Goal: Information Seeking & Learning: Learn about a topic

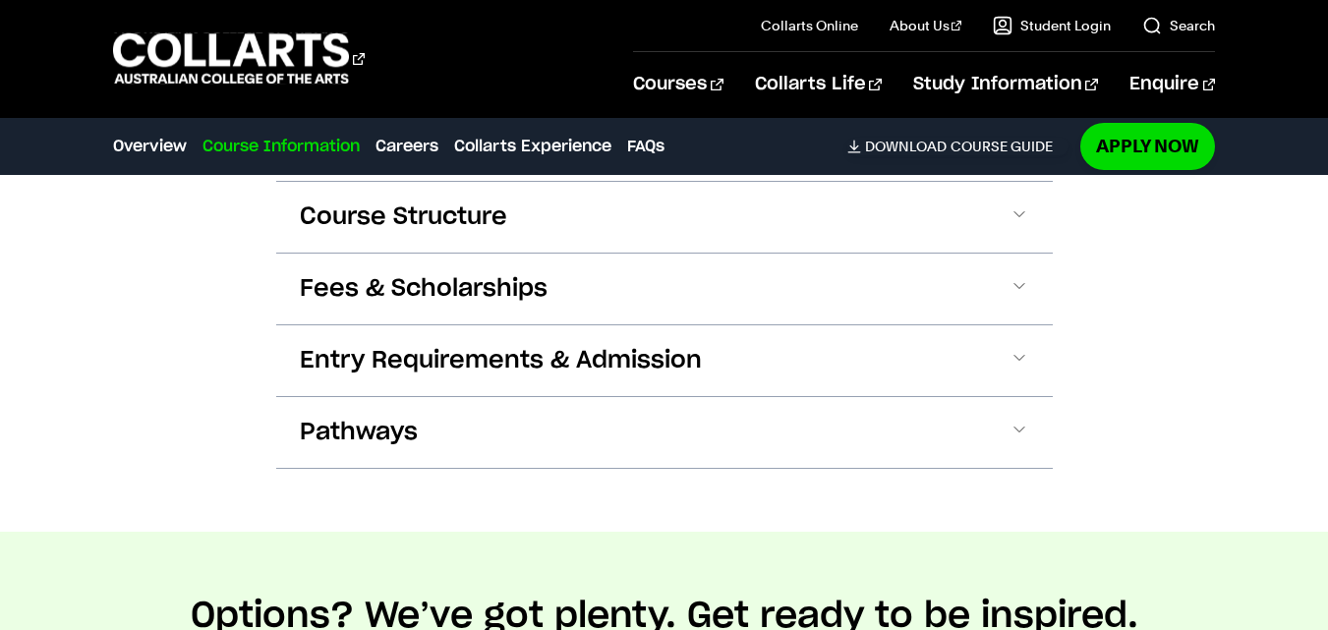
scroll to position [2175, 0]
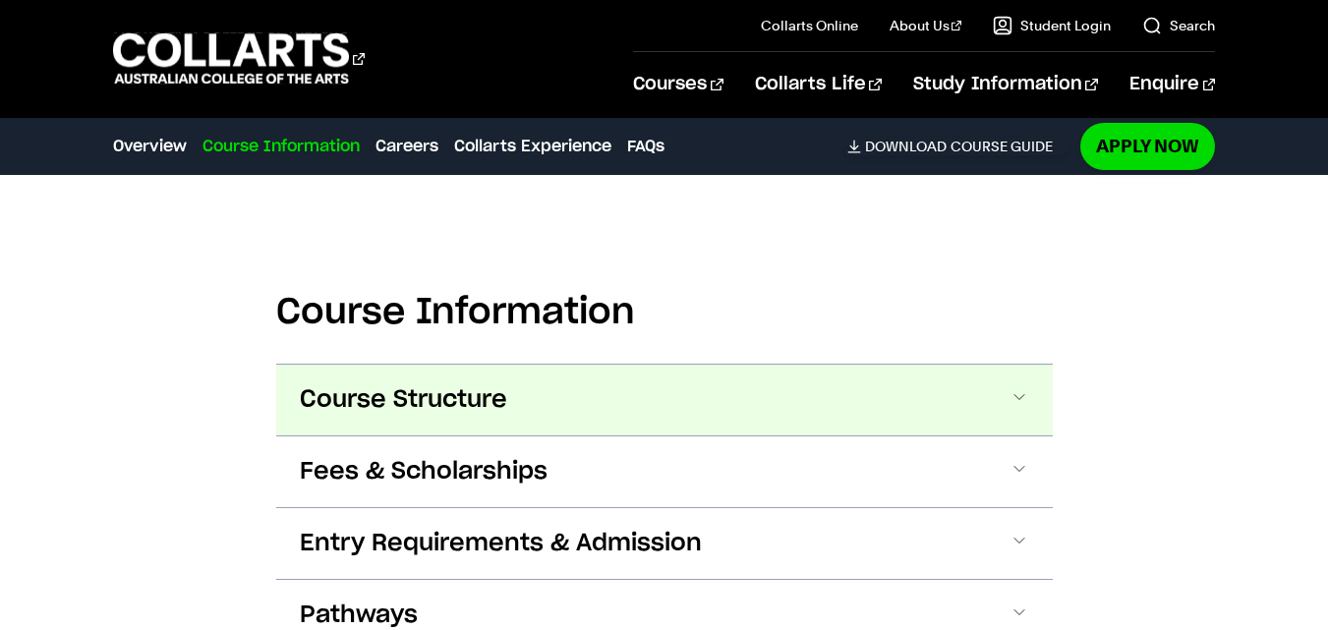
click at [482, 365] on button "Course Structure" at bounding box center [664, 400] width 777 height 71
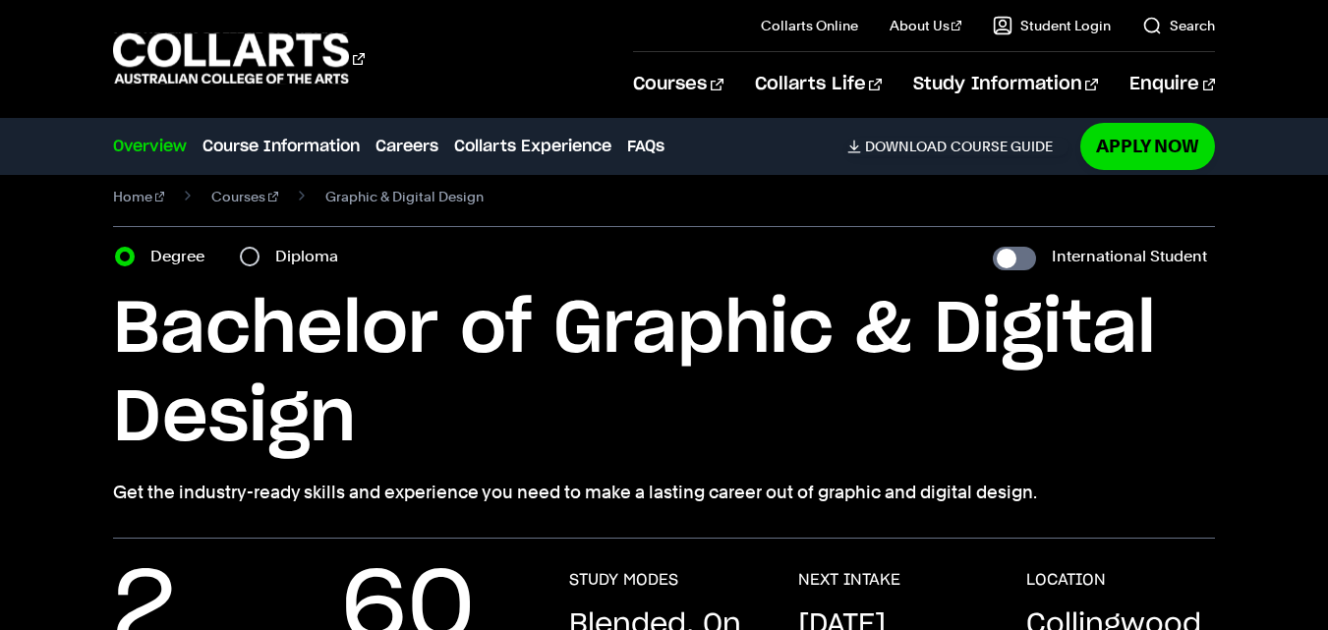
scroll to position [0, 0]
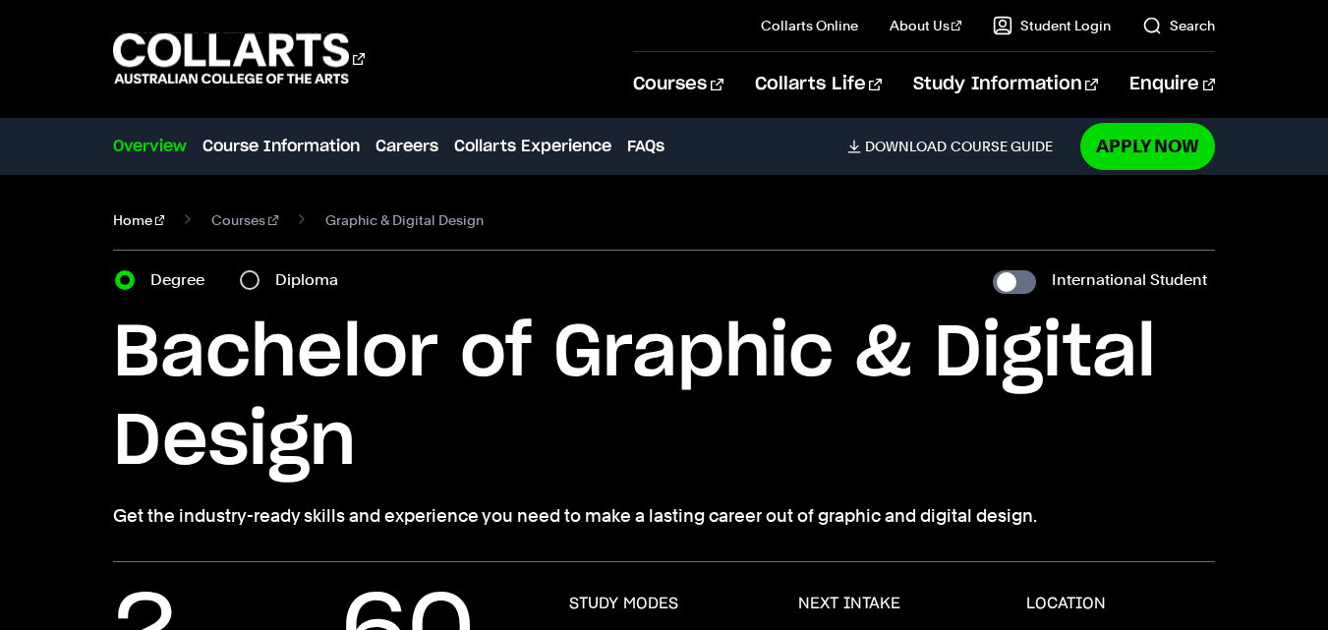
click at [123, 213] on link "Home" at bounding box center [139, 220] width 52 height 28
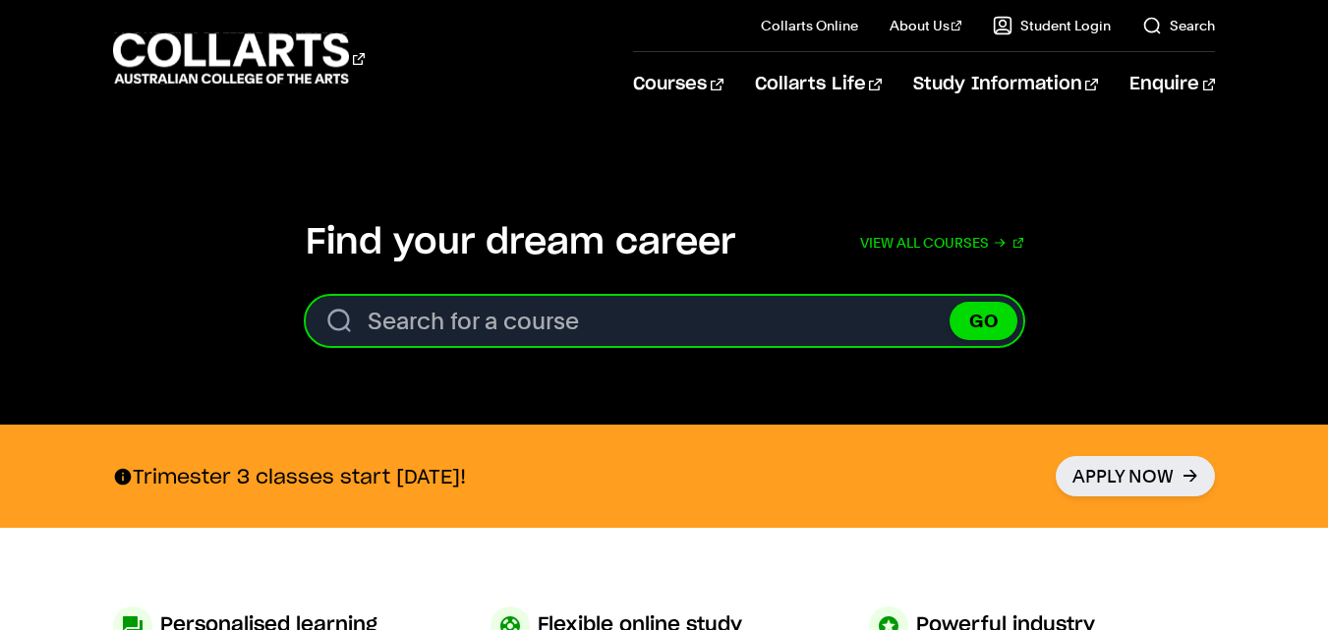
scroll to position [701, 0]
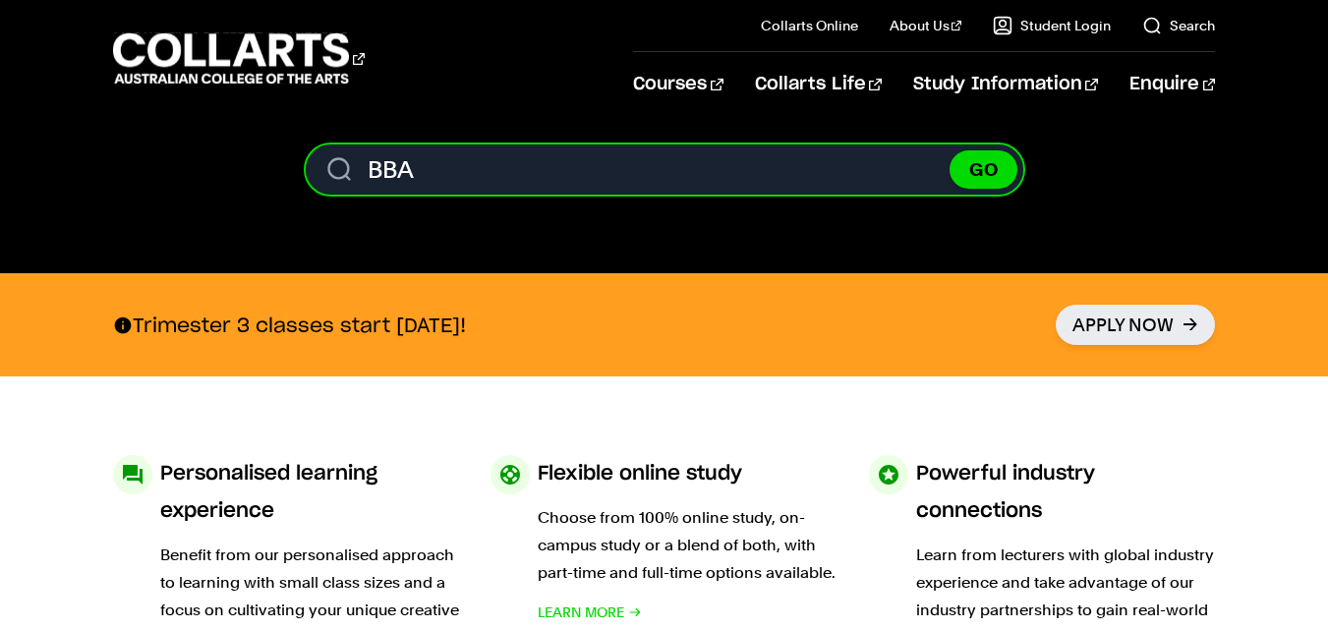
type input "BBA"
click at [950, 150] on button "GO" at bounding box center [984, 169] width 68 height 38
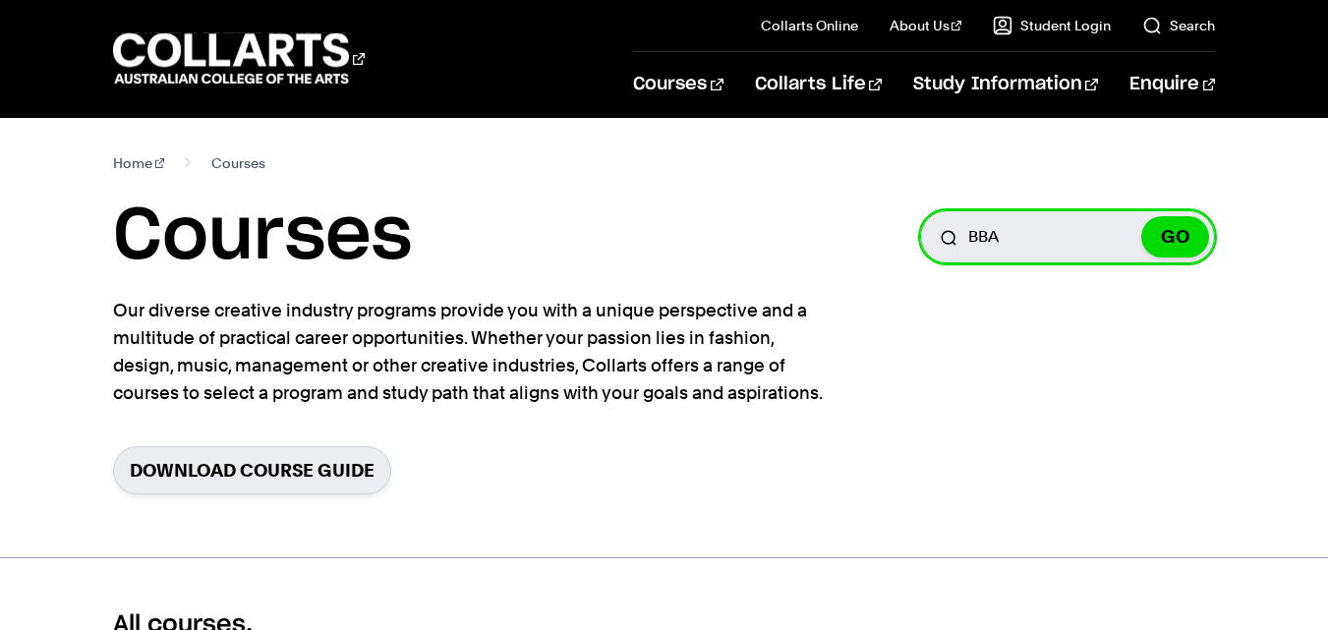
click at [1077, 232] on input "BBA" at bounding box center [1067, 236] width 295 height 53
type input "B"
type input "Bachelour of Business Admistiration"
click at [1141, 216] on button "GO" at bounding box center [1175, 236] width 68 height 41
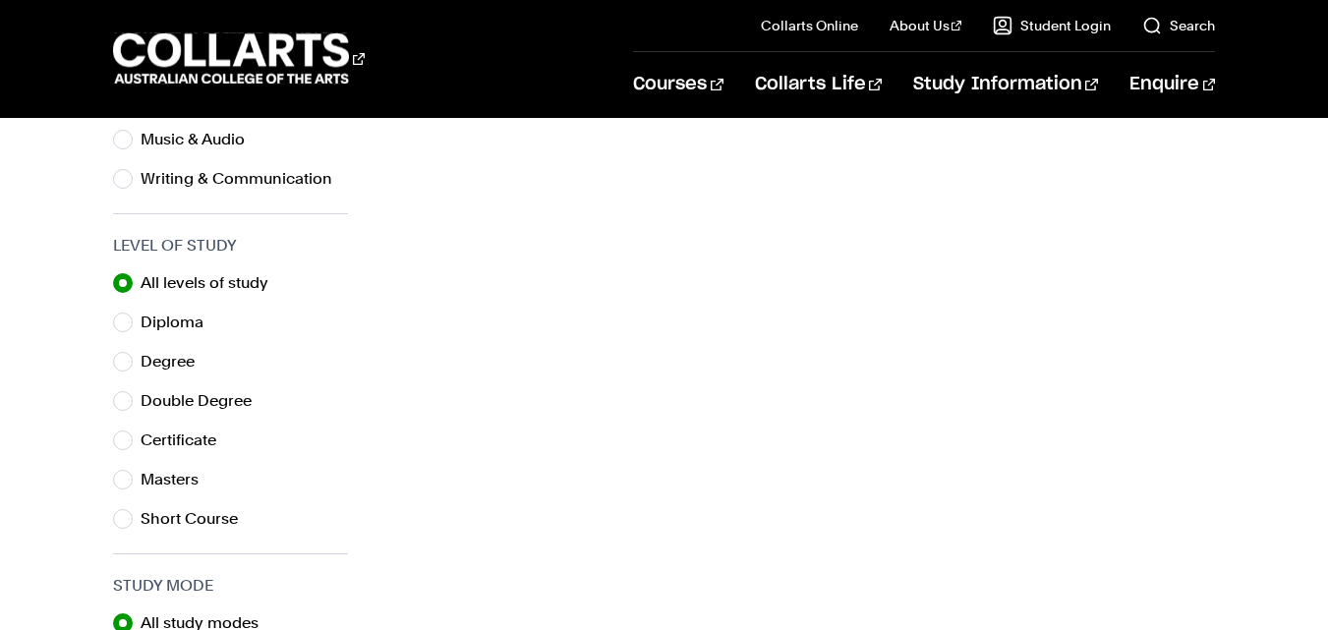
scroll to position [894, 0]
click at [123, 359] on input "Degree" at bounding box center [123, 363] width 20 height 20
radio input "true"
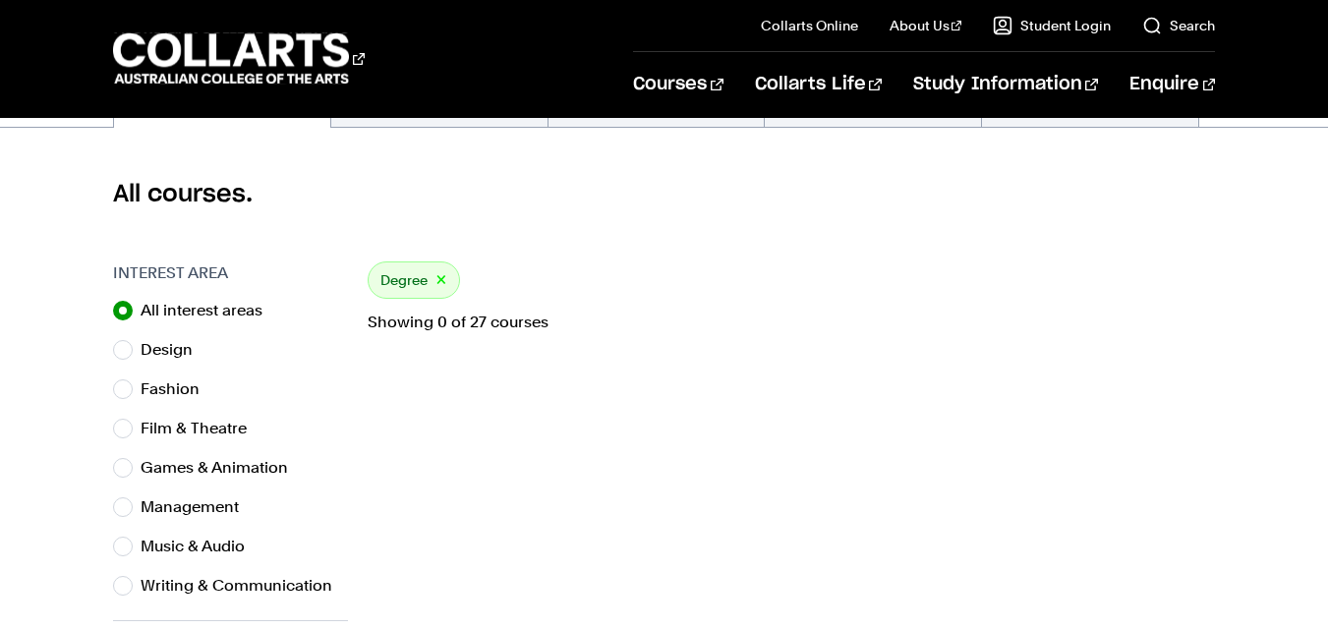
scroll to position [490, 0]
click at [129, 500] on input "Management" at bounding box center [123, 506] width 20 height 20
radio input "true"
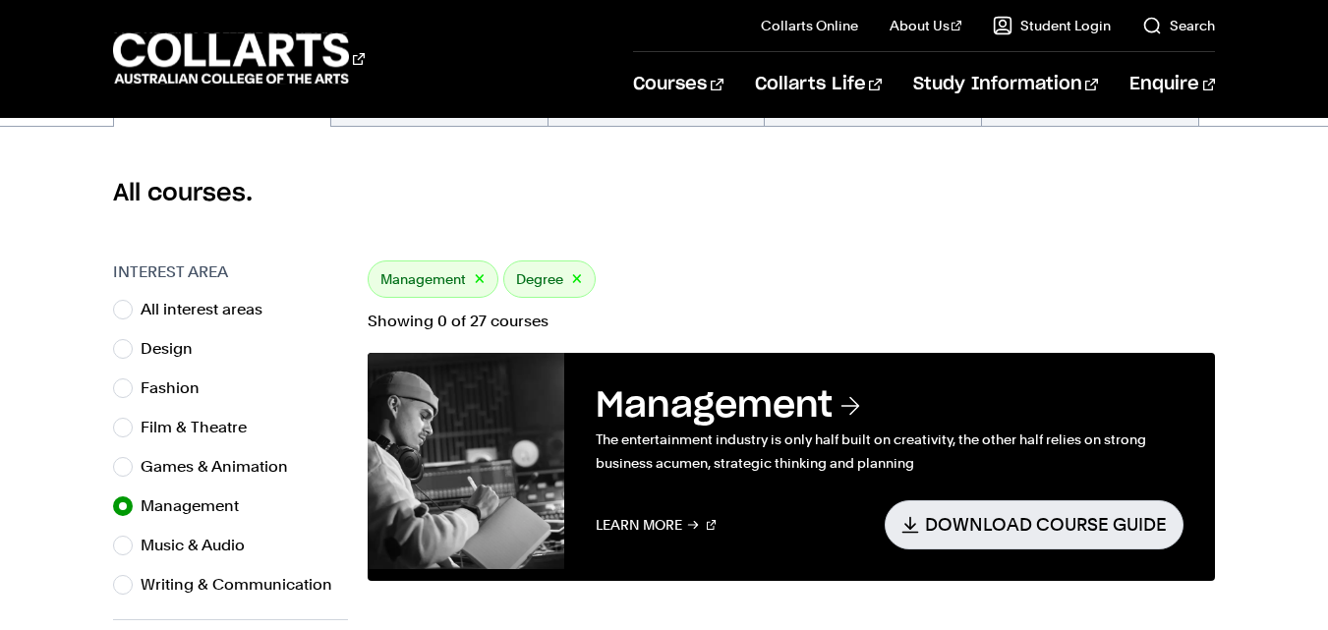
click at [829, 273] on div "Management × Degree ×" at bounding box center [791, 278] width 847 height 37
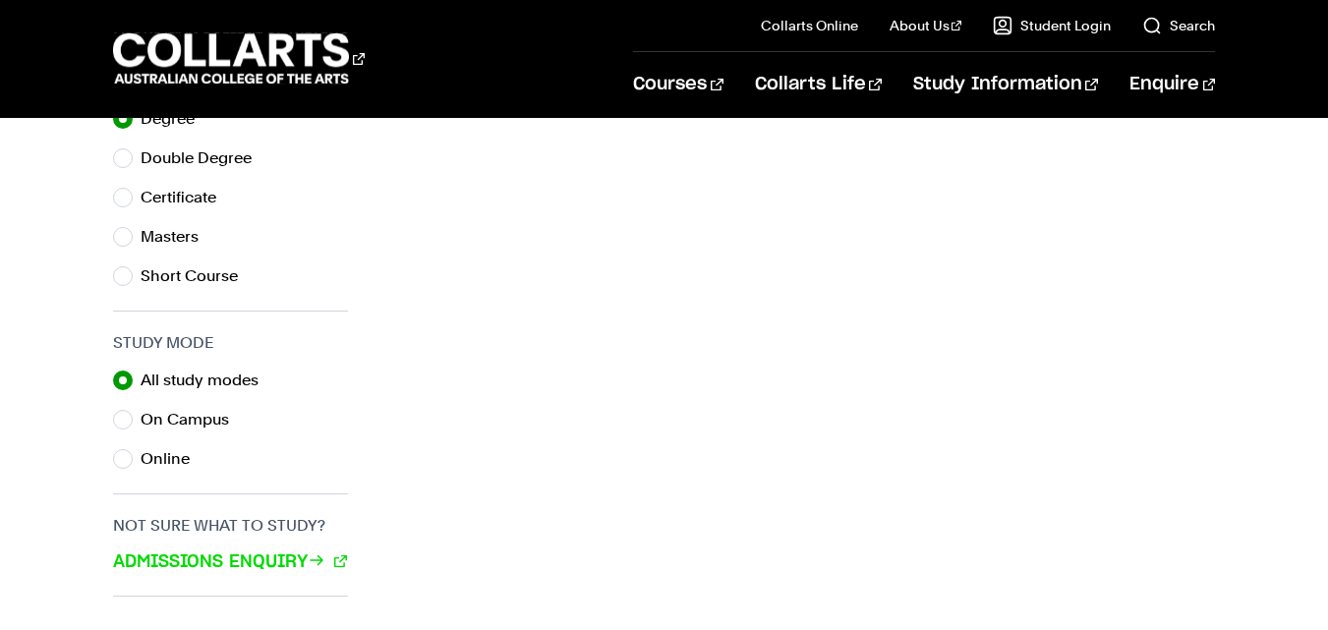
scroll to position [1139, 0]
click at [126, 418] on input "On Campus" at bounding box center [123, 419] width 20 height 20
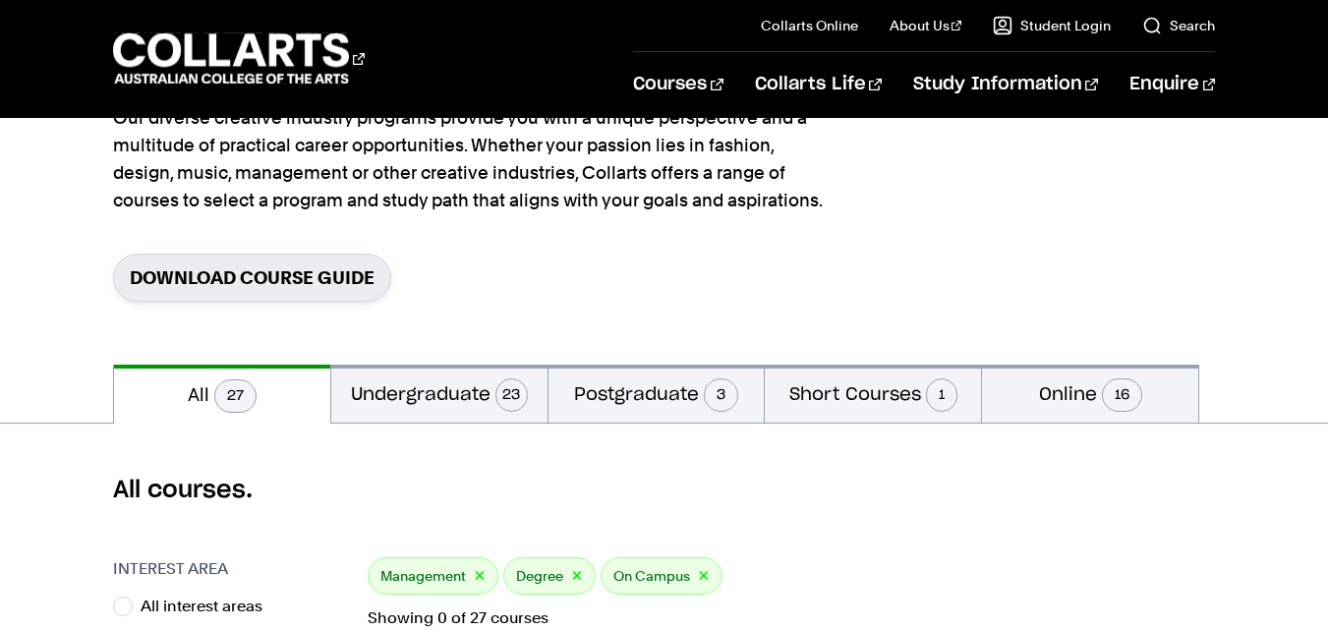
scroll to position [194, 0]
click at [443, 391] on button "Undergraduate 23" at bounding box center [439, 393] width 216 height 58
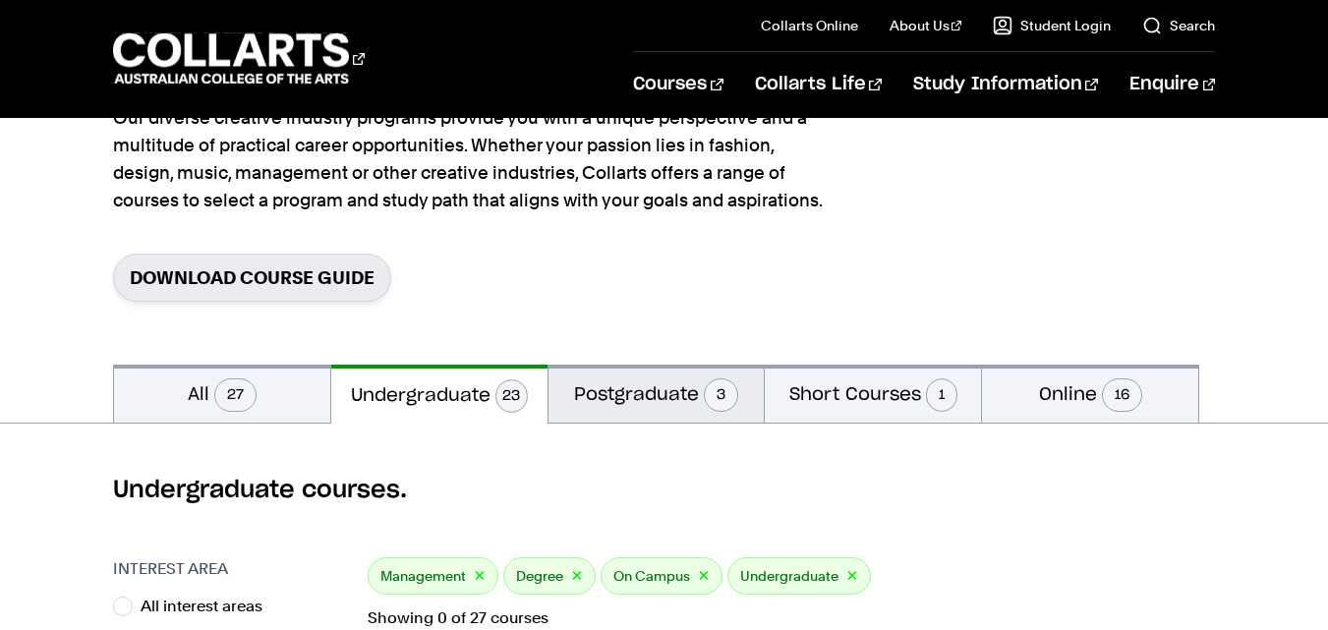
scroll to position [196, 0]
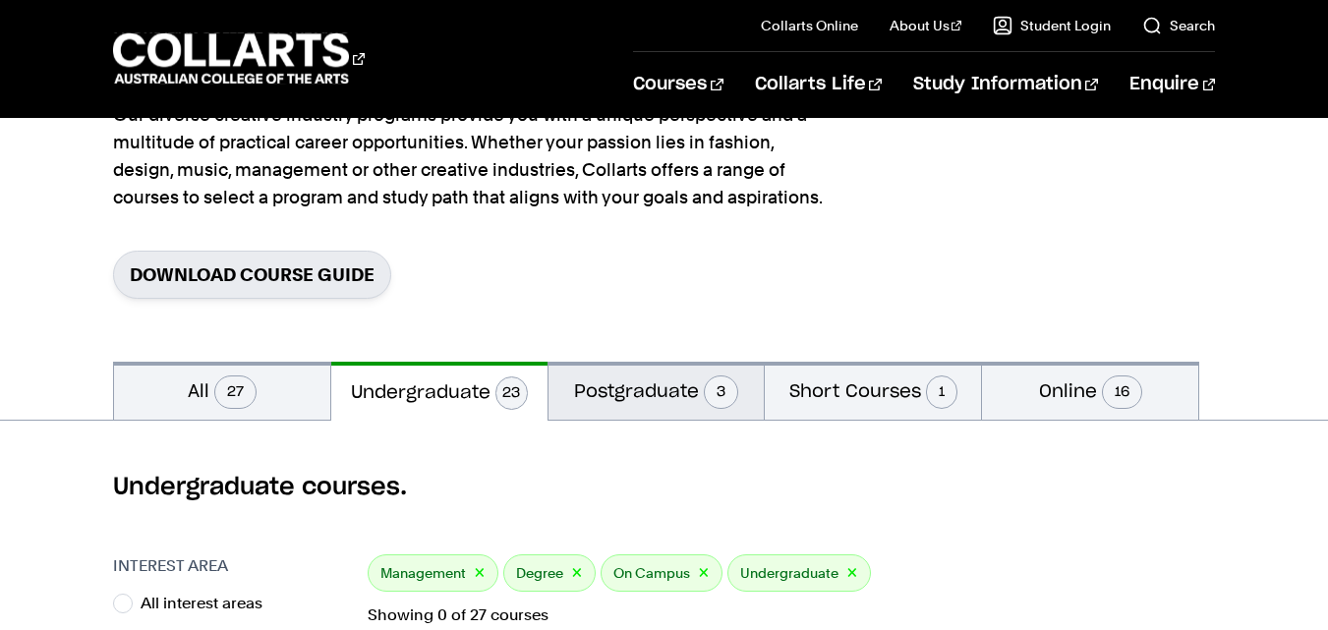
click at [622, 399] on button "Postgraduate 3" at bounding box center [656, 391] width 216 height 58
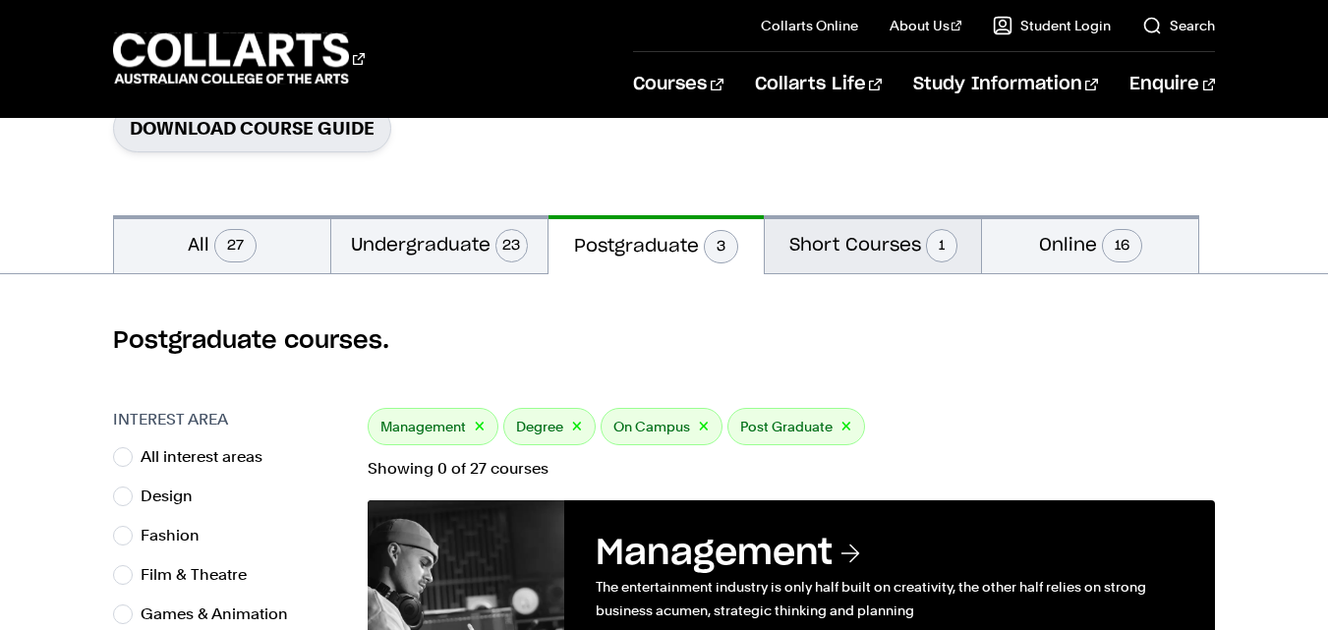
scroll to position [340, 0]
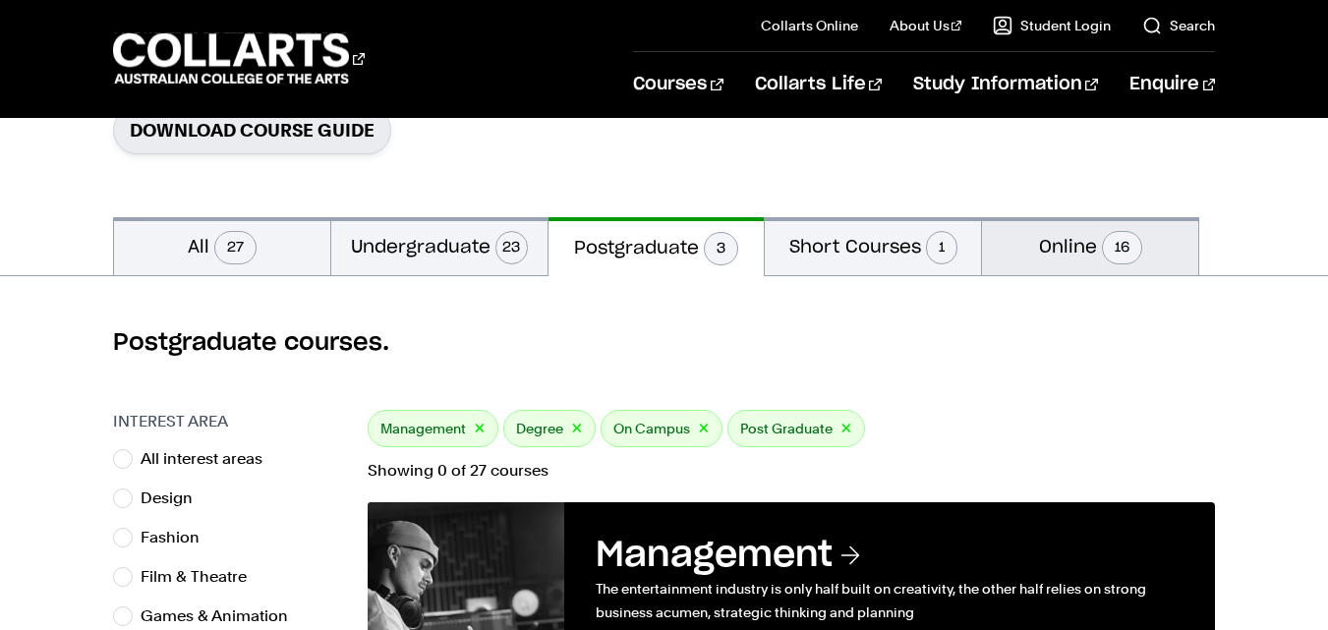
click at [1091, 239] on button "Online 16" at bounding box center [1090, 246] width 216 height 58
radio input "false"
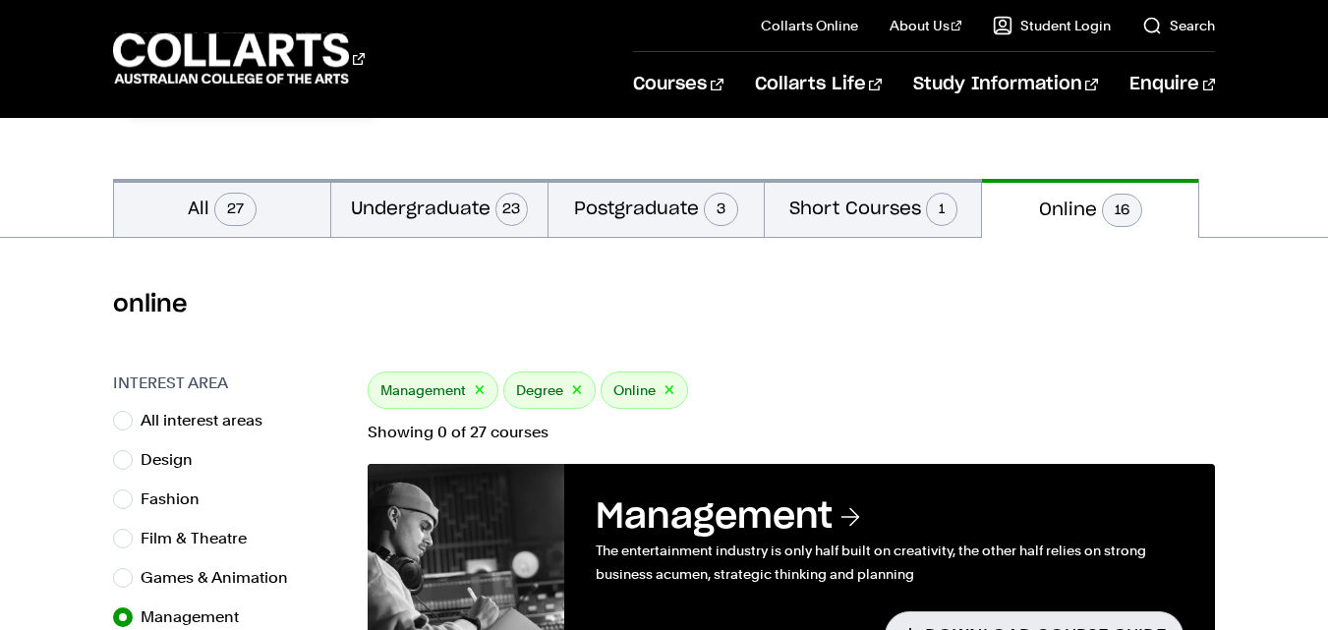
scroll to position [377, 0]
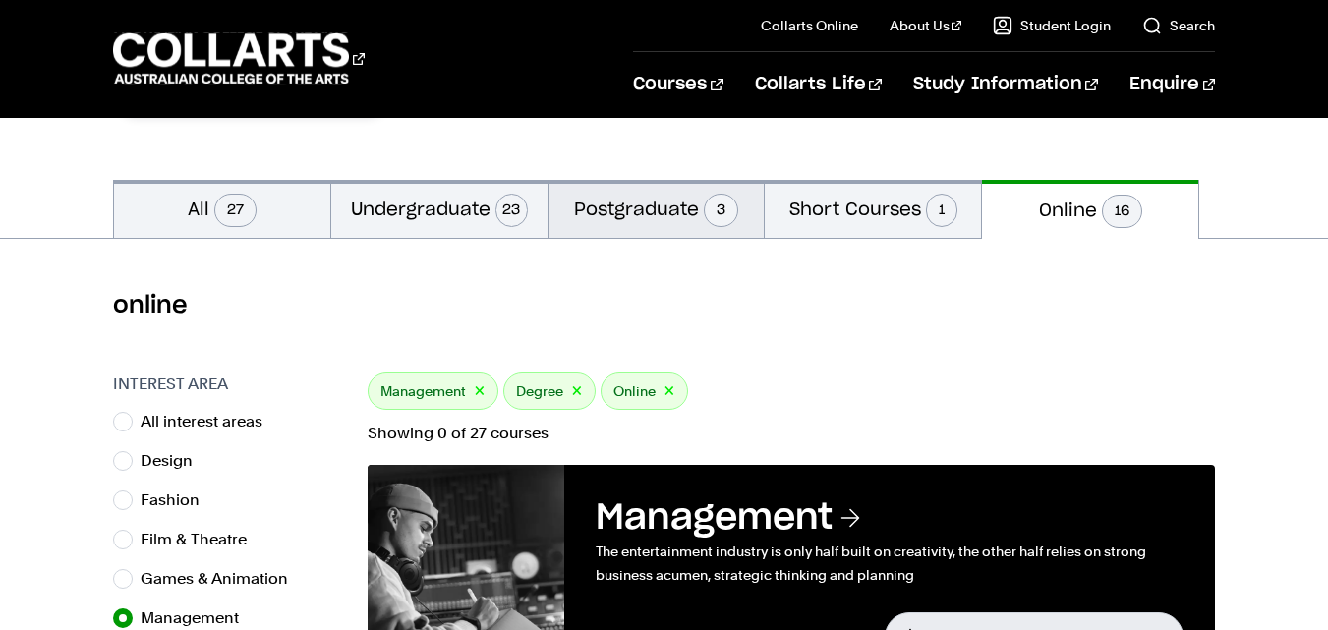
click at [642, 221] on button "Postgraduate 3" at bounding box center [656, 209] width 216 height 58
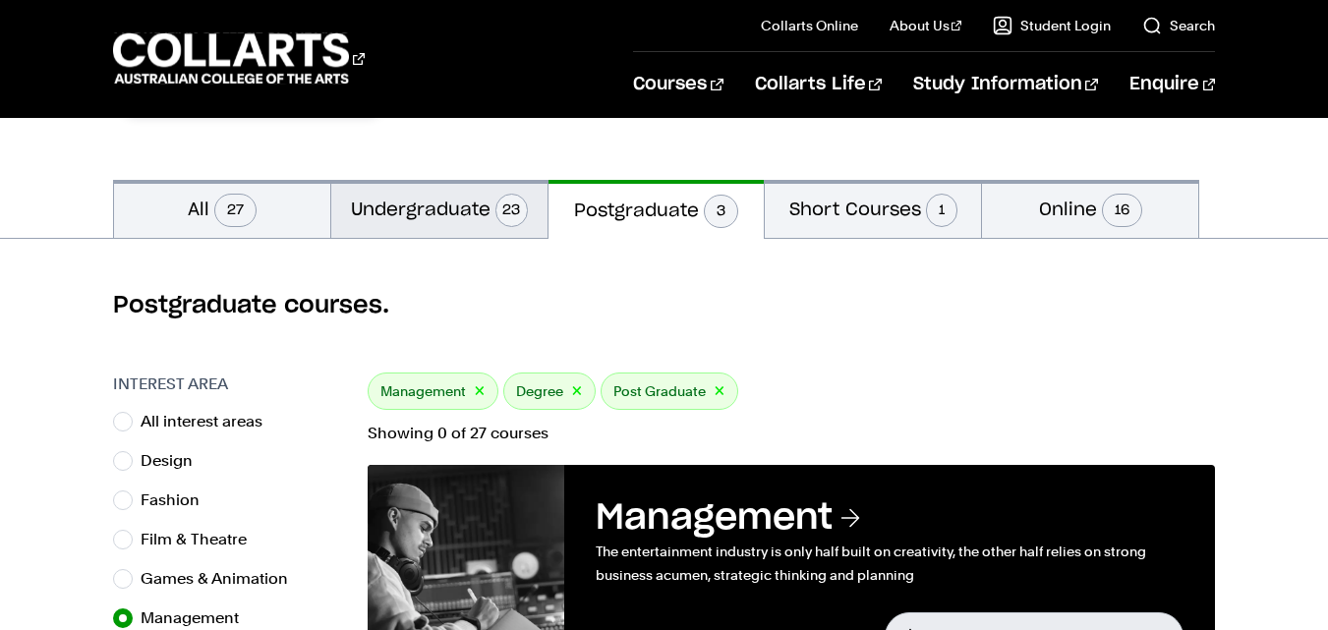
click at [427, 225] on button "Undergraduate 23" at bounding box center [439, 209] width 216 height 58
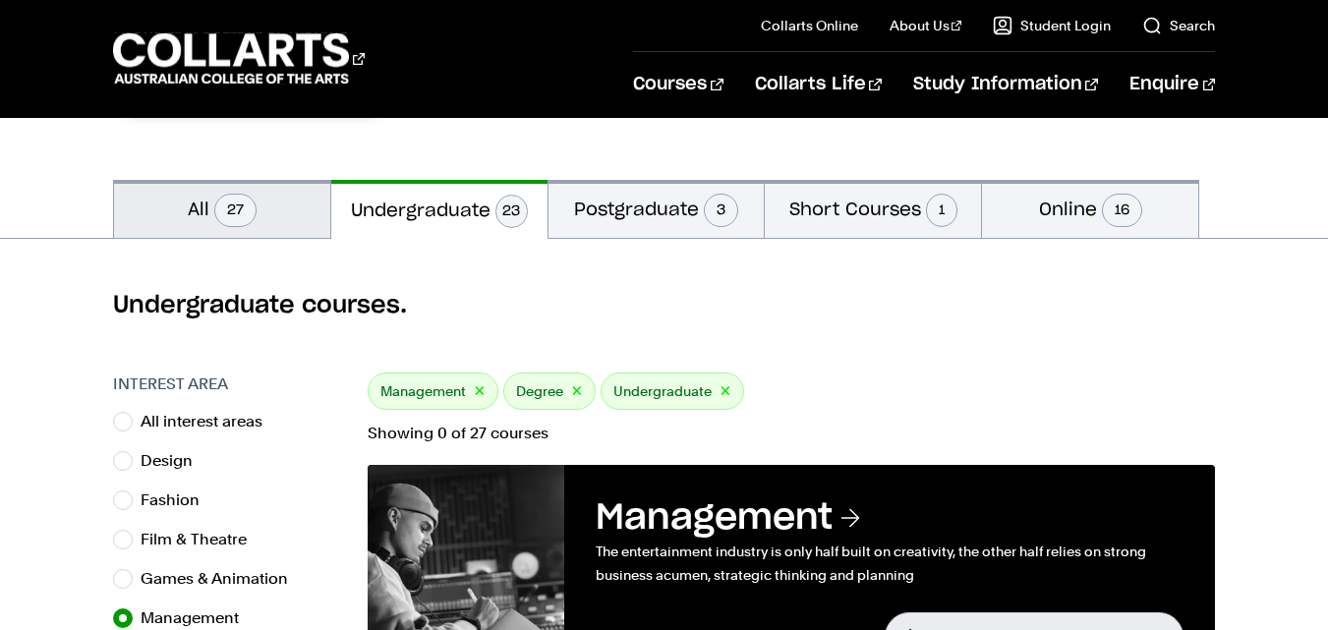
click at [234, 225] on span "27" at bounding box center [235, 210] width 42 height 33
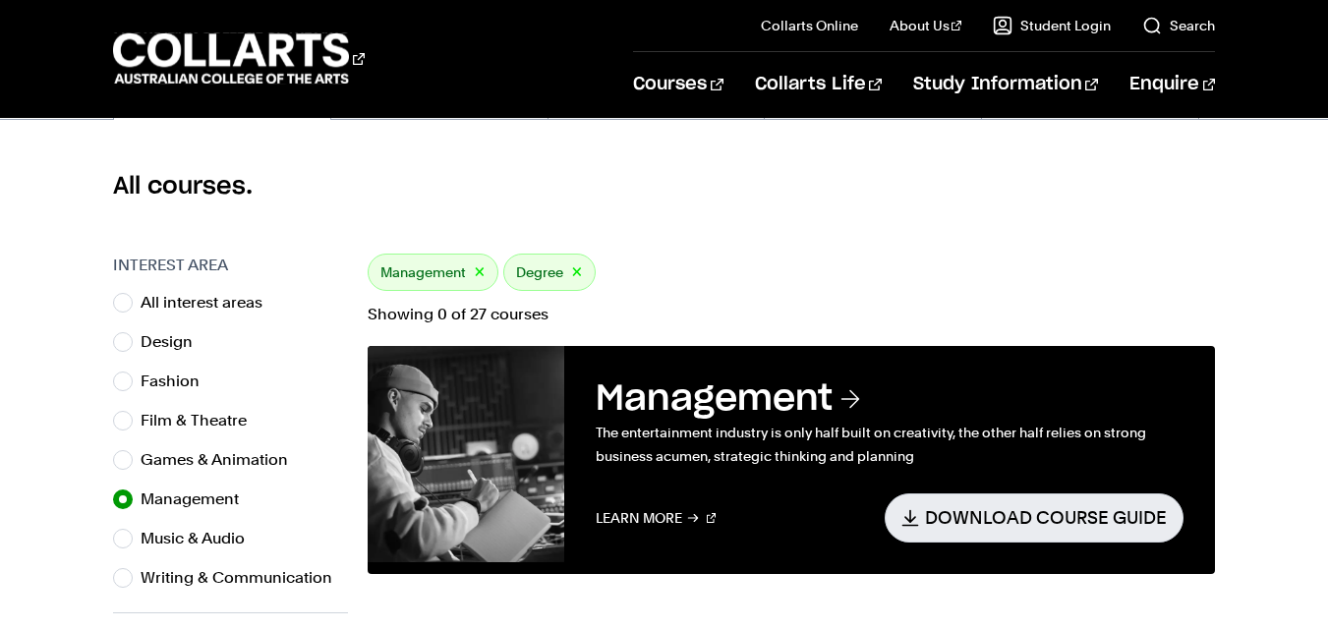
scroll to position [481, 0]
